Goal: Information Seeking & Learning: Learn about a topic

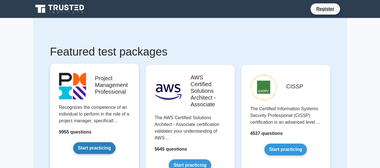
click at [97, 146] on link "Start practicing" at bounding box center [94, 148] width 42 height 12
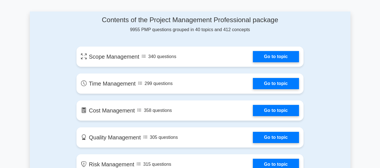
scroll to position [292, 0]
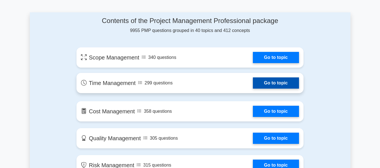
click at [283, 84] on link "Go to topic" at bounding box center [276, 83] width 46 height 11
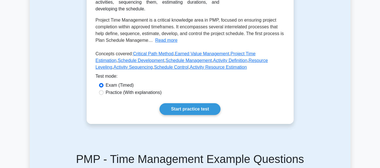
scroll to position [122, 0]
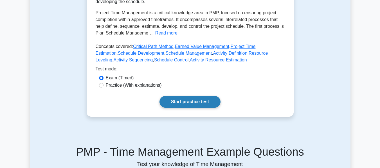
click at [207, 107] on link "Start practice test" at bounding box center [189, 102] width 61 height 12
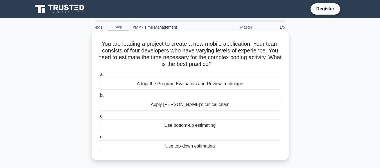
click at [212, 83] on div "Adopt the Program Evaluation and Review Technique" at bounding box center [190, 84] width 182 height 12
click at [99, 77] on input "a. Adopt the Program Evaluation and Review Technique" at bounding box center [99, 75] width 0 height 4
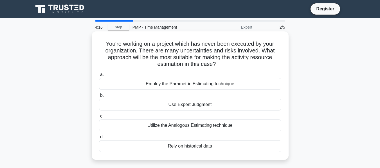
click at [202, 128] on div "Utilize the Analogous Estimating technique" at bounding box center [190, 126] width 182 height 12
click at [99, 118] on input "c. Utilize the Analogous Estimating technique" at bounding box center [99, 117] width 0 height 4
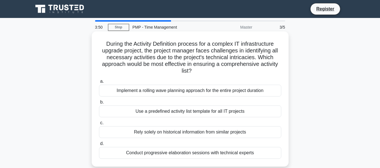
click at [216, 93] on div "Implement a rolling wave planning approach for the entire project duration" at bounding box center [190, 91] width 182 height 12
click at [99, 83] on input "a. Implement a rolling wave planning approach for the entire project duration" at bounding box center [99, 82] width 0 height 4
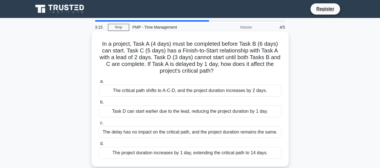
click at [216, 93] on div "The critical path shifts to A-C-D, and the project duration increases by 2 days." at bounding box center [190, 91] width 182 height 12
click at [99, 83] on input "a. The critical path shifts to A-C-D, and the project duration increases by 2 d…" at bounding box center [99, 82] width 0 height 4
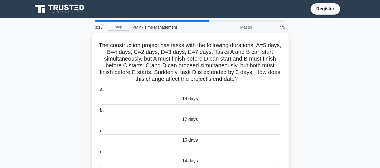
click at [216, 93] on div "18 days" at bounding box center [190, 99] width 182 height 12
click at [99, 92] on input "a. 18 days" at bounding box center [99, 90] width 0 height 4
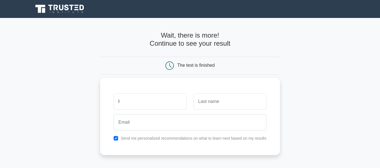
type input "LYNE"
click at [221, 96] on input "text" at bounding box center [229, 102] width 73 height 16
type input "[PERSON_NAME]"
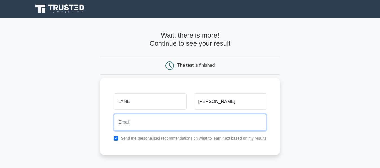
click at [207, 124] on input "email" at bounding box center [190, 122] width 153 height 16
click at [142, 123] on input "[EMAIL_ADDRESS][DOMAIN_NAME]" at bounding box center [190, 122] width 153 height 16
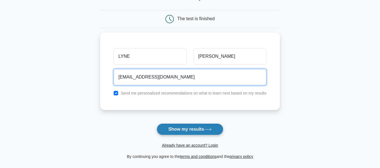
scroll to position [47, 0]
type input "[EMAIL_ADDRESS][DOMAIN_NAME]"
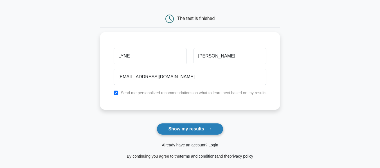
click at [177, 127] on button "Show my results" at bounding box center [190, 129] width 66 height 12
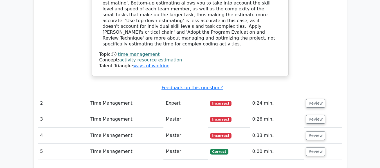
scroll to position [606, 0]
